Goal: Task Accomplishment & Management: Use online tool/utility

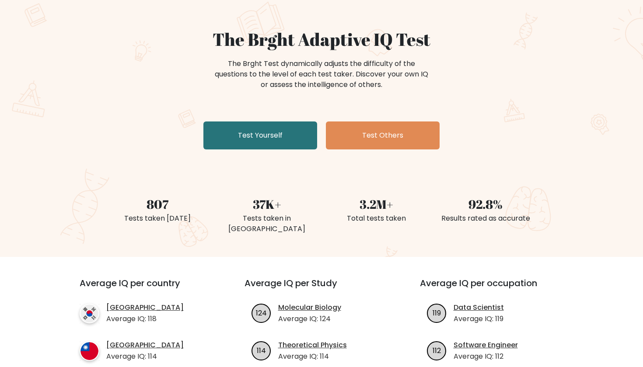
scroll to position [61, 0]
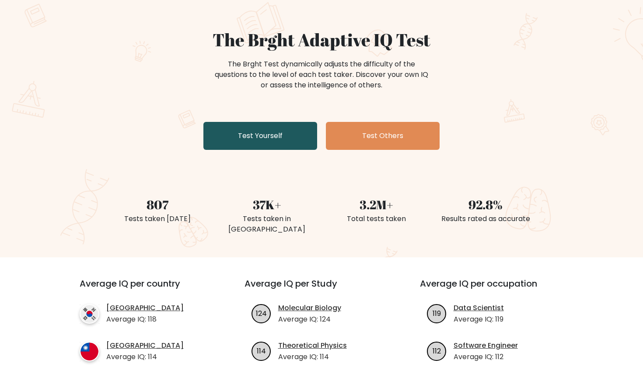
click at [283, 139] on link "Test Yourself" at bounding box center [260, 136] width 114 height 28
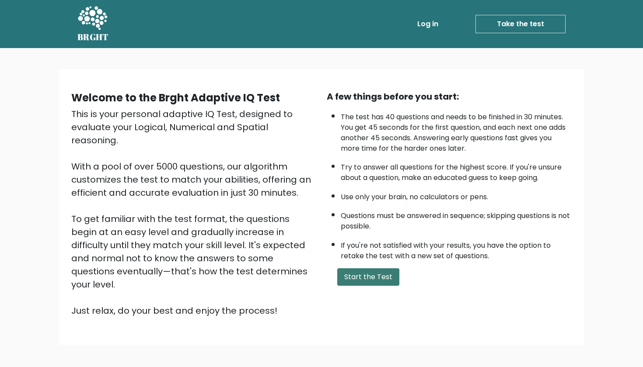
click at [375, 286] on button "Start the Test" at bounding box center [368, 276] width 62 height 17
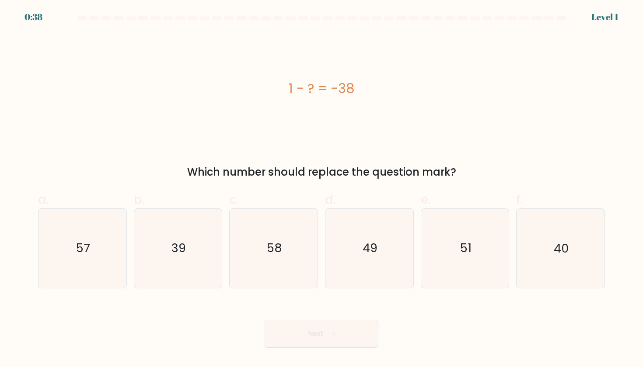
drag, startPoint x: 358, startPoint y: 90, endPoint x: 283, endPoint y: 88, distance: 74.8
click at [283, 88] on div "1 - ? = -38" at bounding box center [321, 89] width 566 height 20
copy div "1 - ? = -38"
click at [198, 239] on icon "39" at bounding box center [178, 248] width 79 height 79
click at [321, 189] on input "b. 39" at bounding box center [321, 187] width 0 height 6
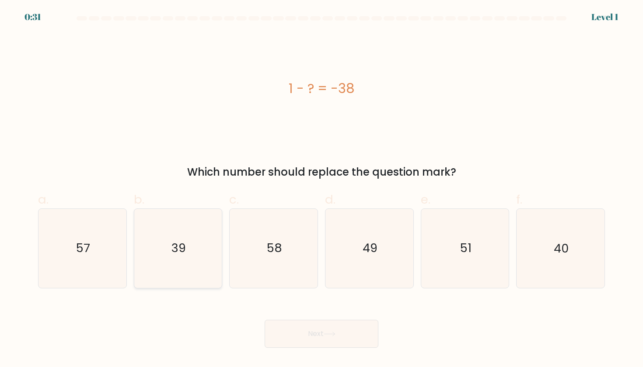
radio input "true"
click at [305, 331] on button "Next" at bounding box center [321, 334] width 114 height 28
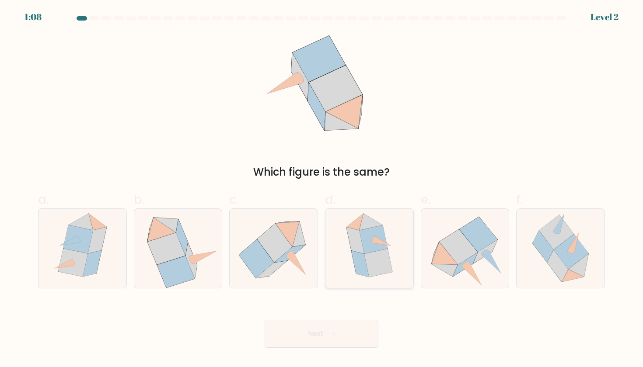
click at [381, 260] on icon at bounding box center [378, 263] width 28 height 28
click at [322, 189] on input "d." at bounding box center [321, 187] width 0 height 6
radio input "true"
click at [372, 262] on icon at bounding box center [378, 263] width 28 height 28
click at [322, 189] on input "d." at bounding box center [321, 187] width 0 height 6
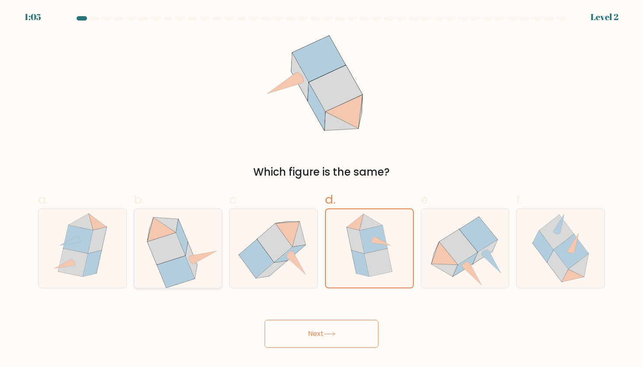
click at [174, 268] on icon at bounding box center [175, 271] width 37 height 31
click at [321, 189] on input "b." at bounding box center [321, 187] width 0 height 6
radio input "true"
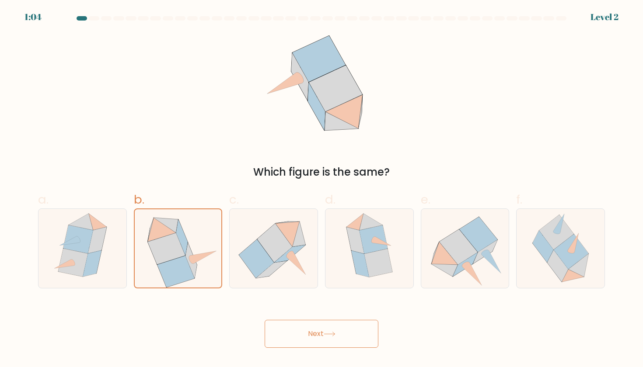
click at [306, 326] on button "Next" at bounding box center [321, 334] width 114 height 28
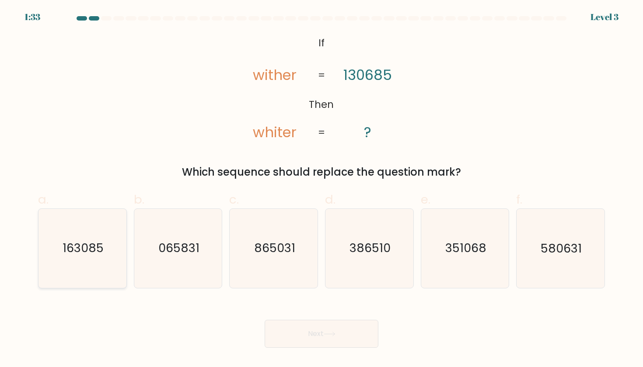
click at [101, 249] on text "163085" at bounding box center [83, 248] width 41 height 16
click at [321, 189] on input "a. 163085" at bounding box center [321, 187] width 0 height 6
radio input "true"
click at [343, 337] on button "Next" at bounding box center [321, 334] width 114 height 28
